Goal: Check status: Check status

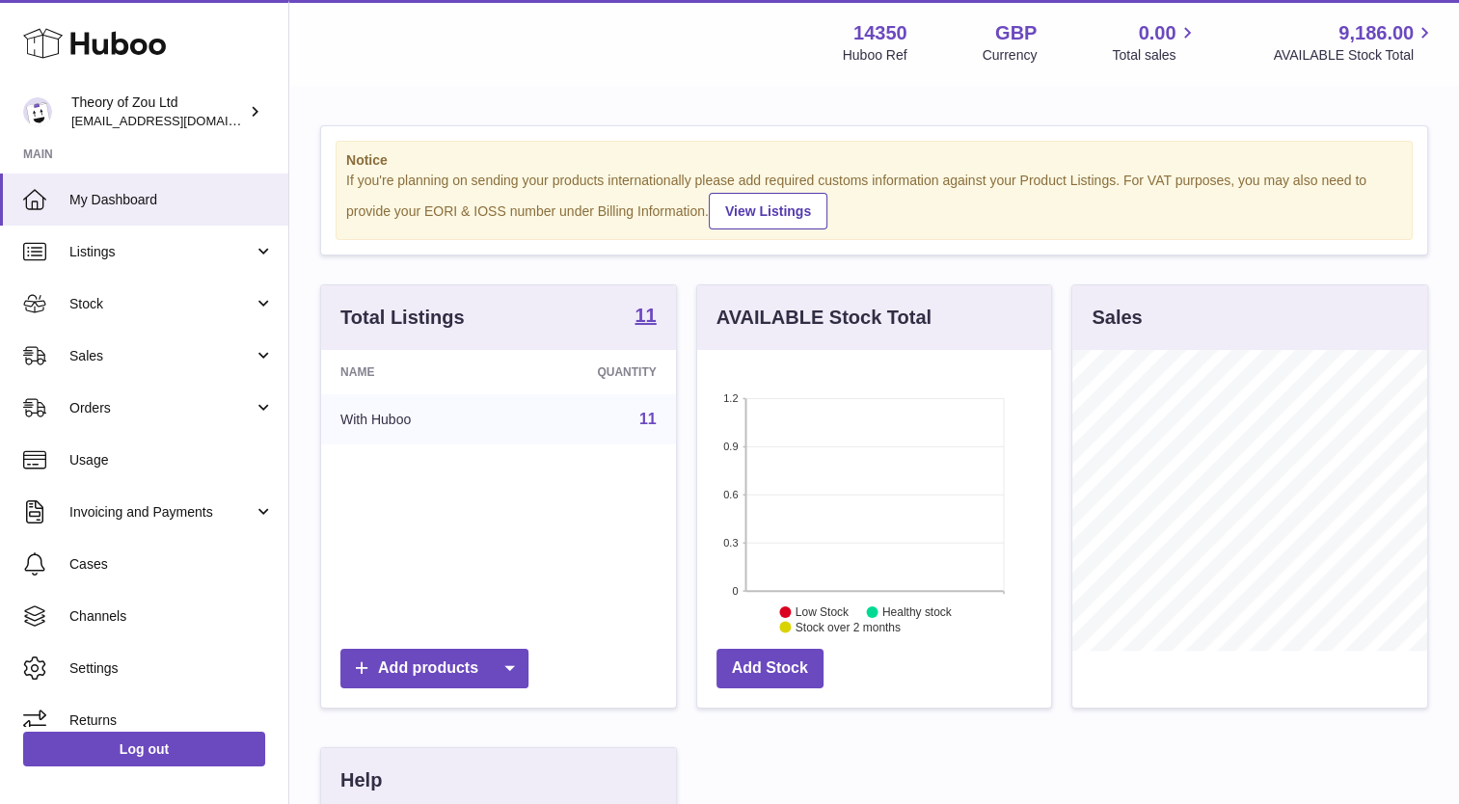
scroll to position [301, 355]
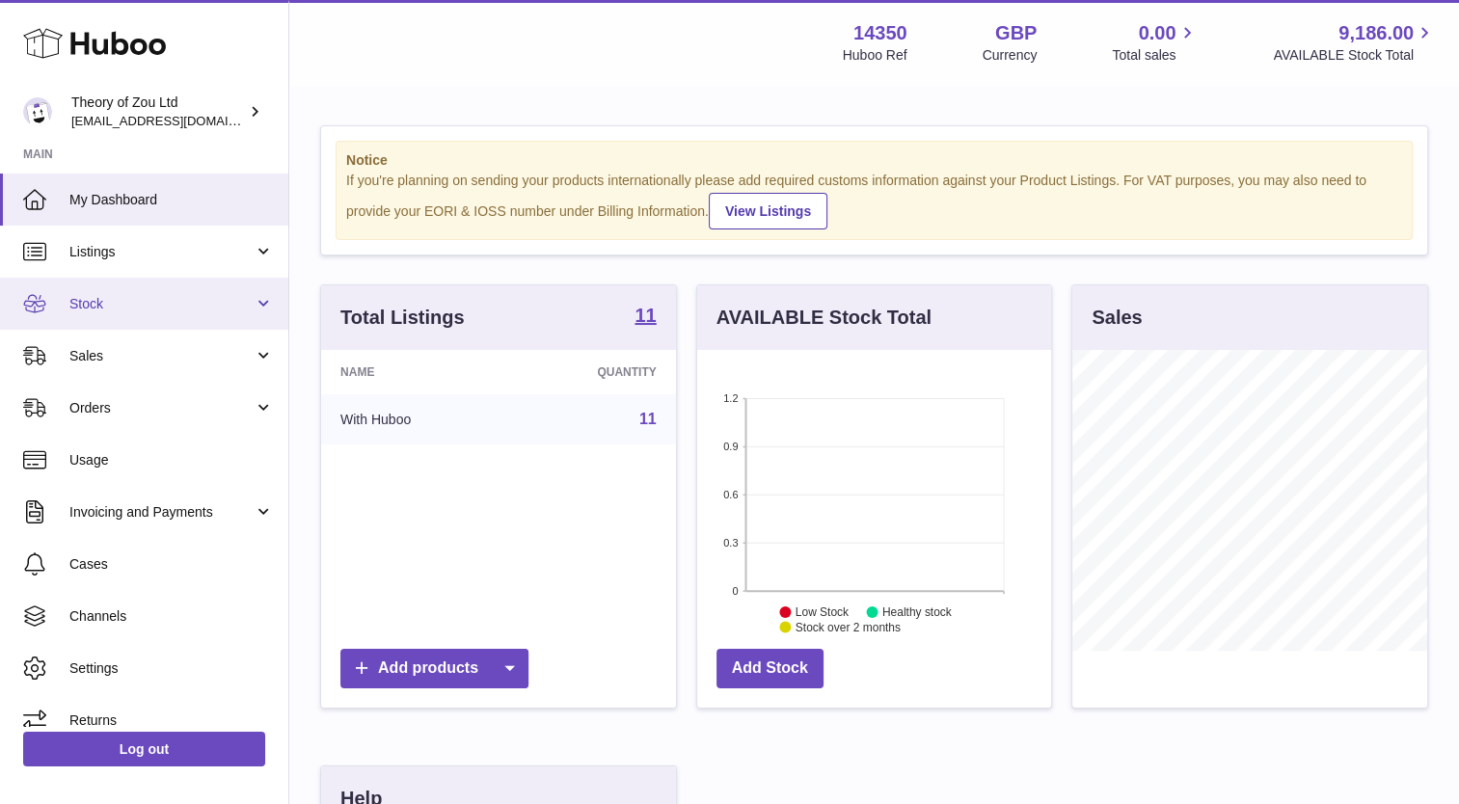
click at [142, 310] on span "Stock" at bounding box center [161, 304] width 184 height 18
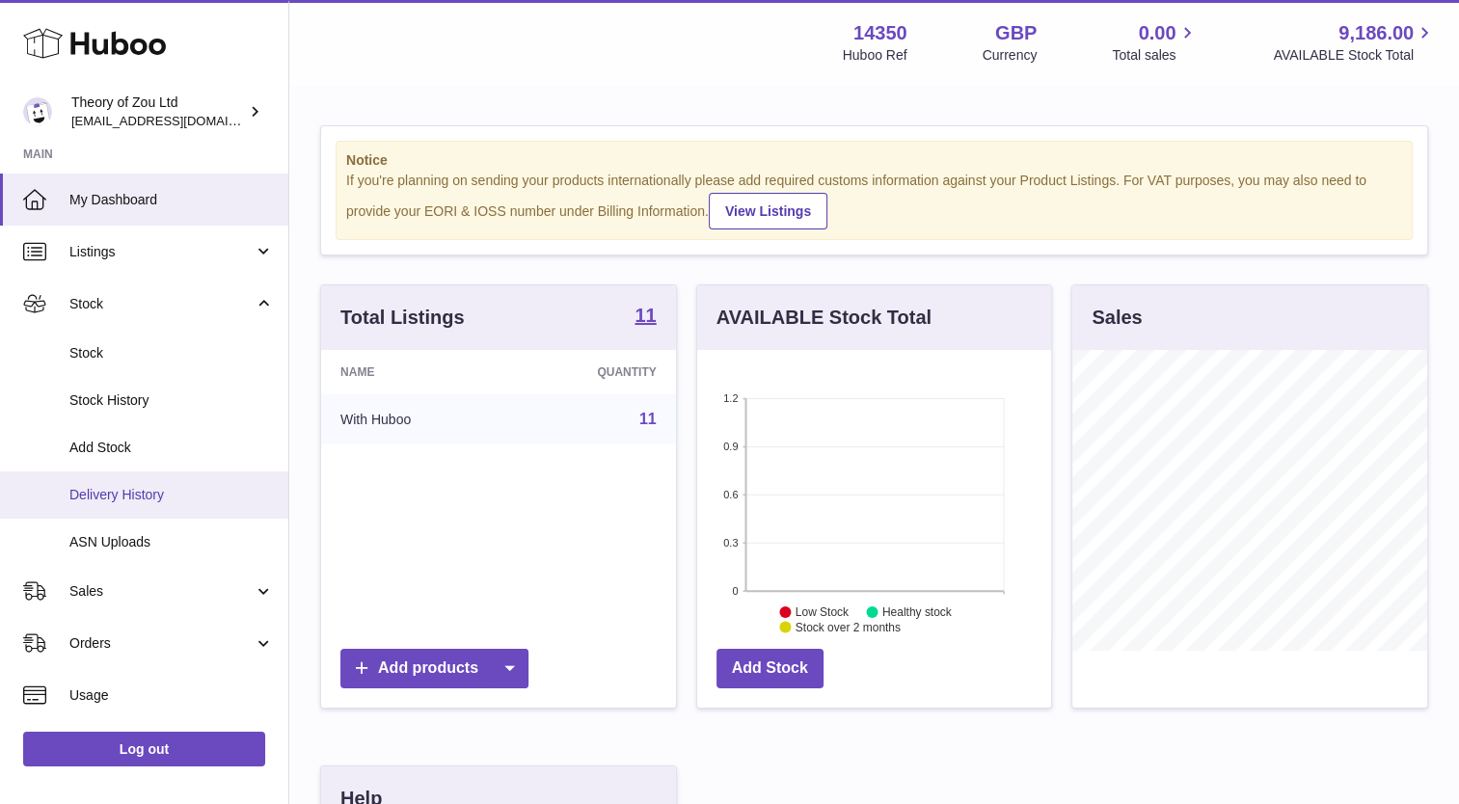
click at [99, 496] on span "Delivery History" at bounding box center [171, 495] width 204 height 18
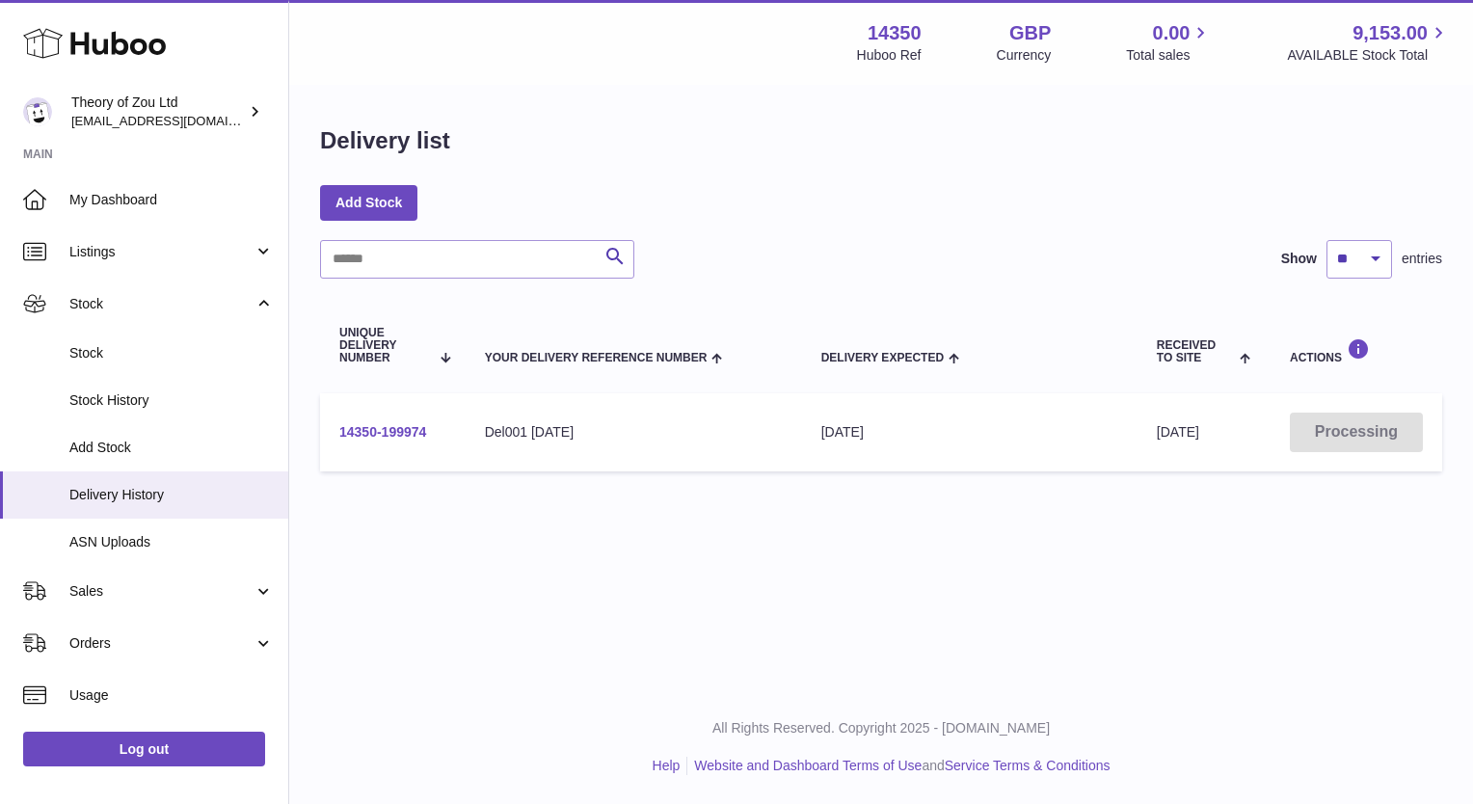
click at [391, 431] on link "14350-199974" at bounding box center [382, 431] width 87 height 15
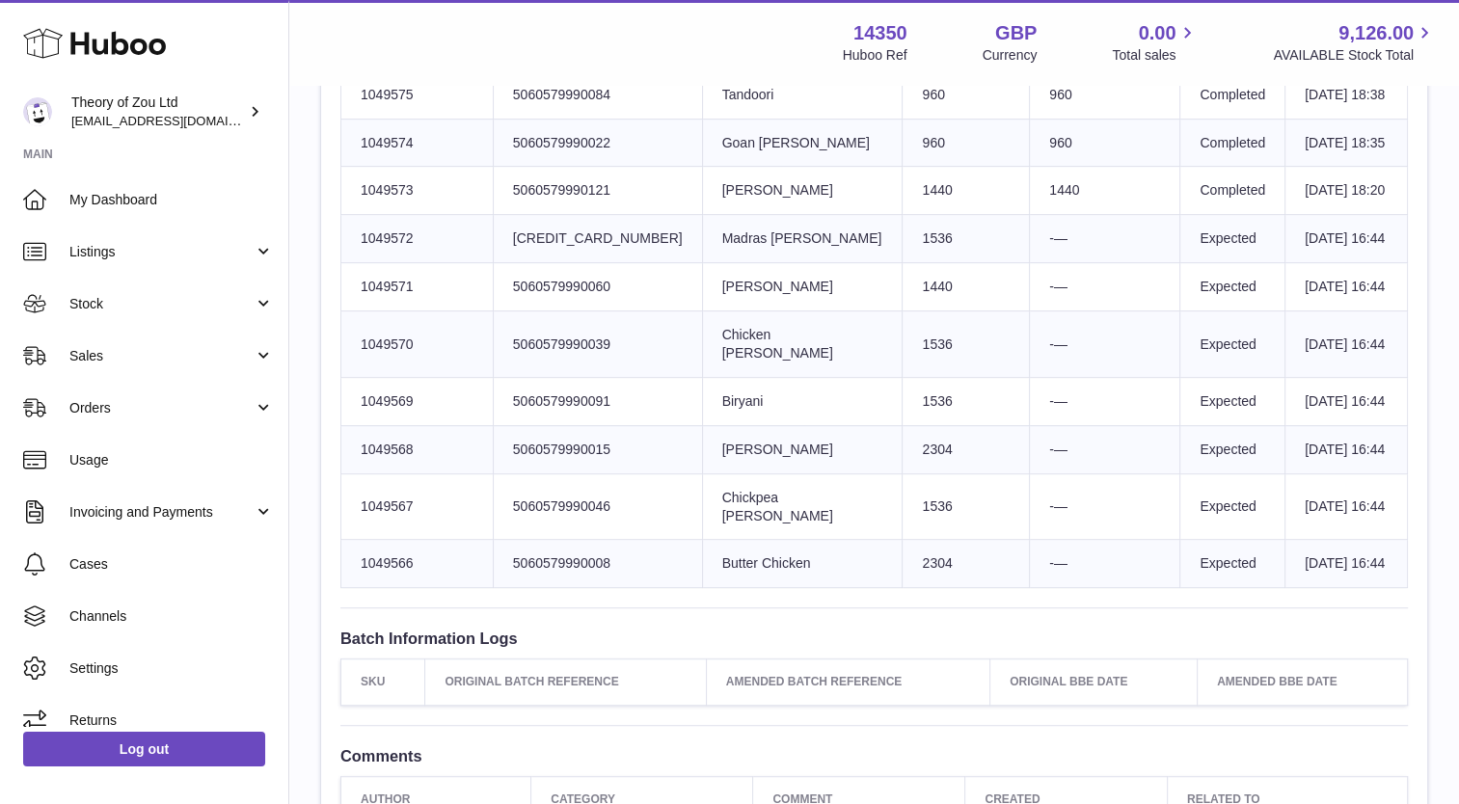
scroll to position [898, 0]
